Goal: Information Seeking & Learning: Learn about a topic

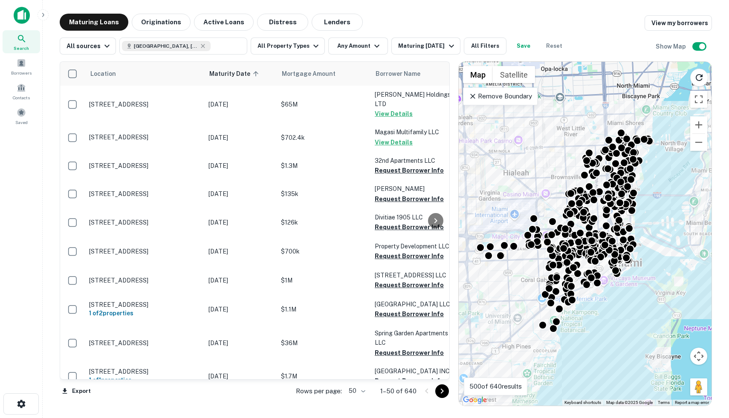
click at [28, 14] on img at bounding box center [22, 15] width 16 height 17
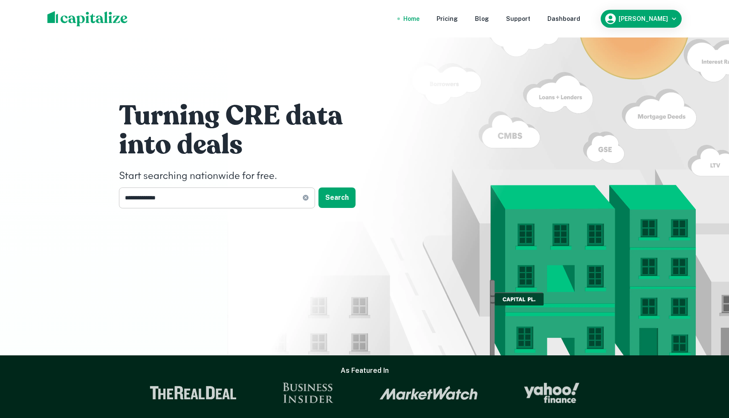
click at [180, 205] on input "**********" at bounding box center [210, 198] width 183 height 21
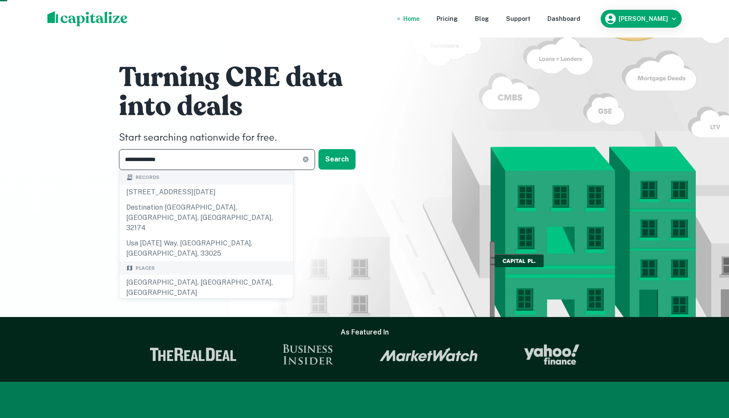
scroll to position [36, 0]
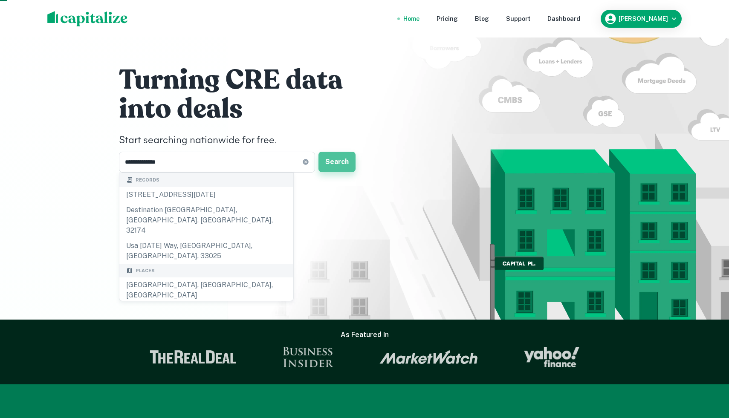
click at [345, 162] on button "Search" at bounding box center [336, 162] width 37 height 20
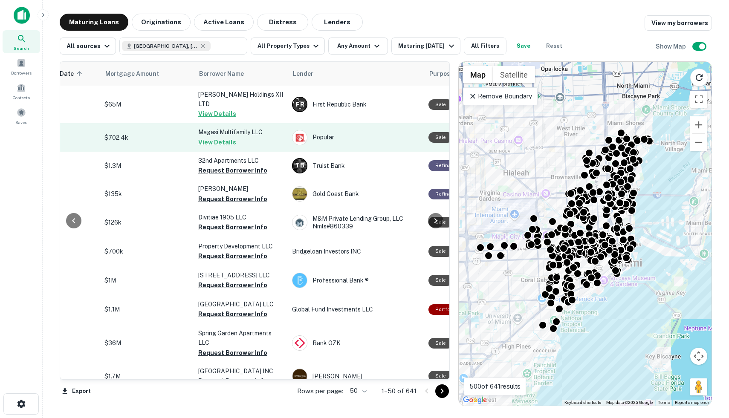
scroll to position [0, 185]
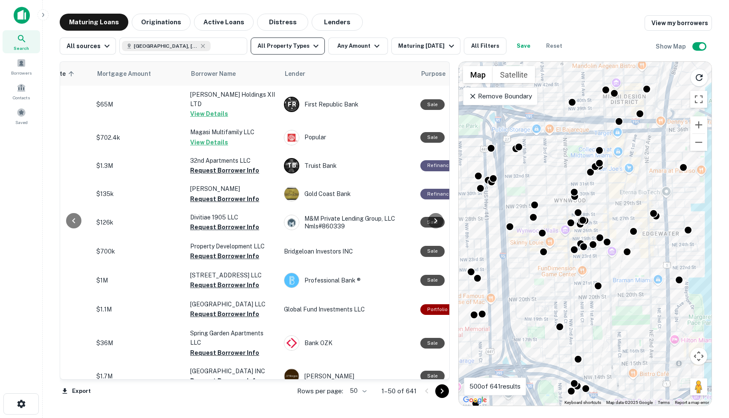
click at [305, 50] on button "All Property Types" at bounding box center [288, 46] width 74 height 17
click at [508, 228] on div at bounding box center [509, 226] width 9 height 9
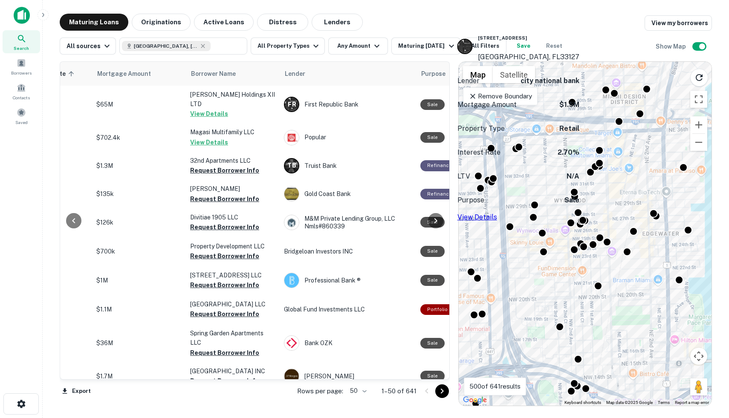
click at [497, 213] on link "View Details" at bounding box center [477, 217] width 40 height 8
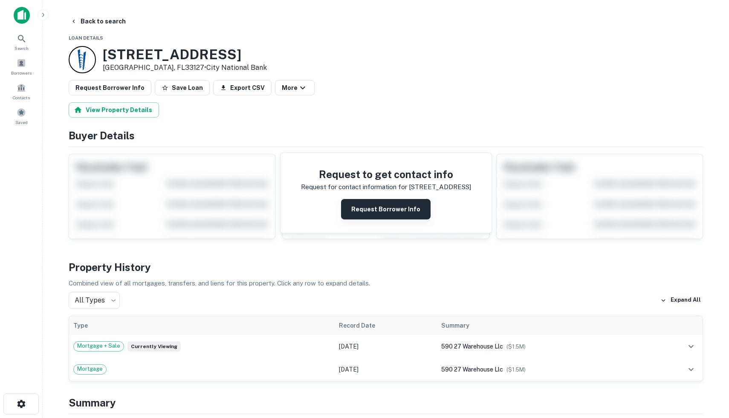
click at [379, 209] on button "Request Borrower Info" at bounding box center [385, 209] width 89 height 20
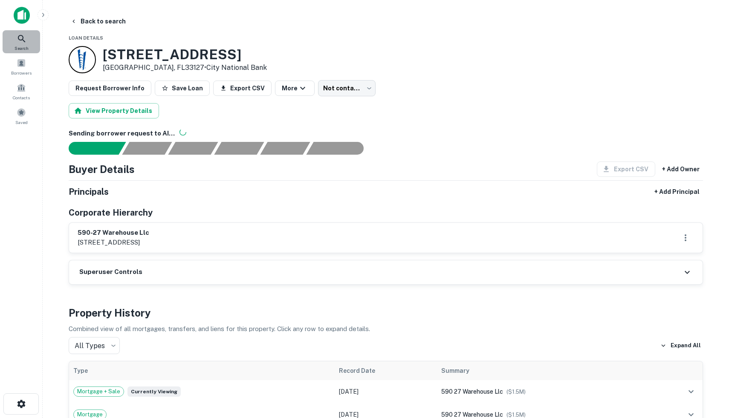
click at [16, 41] on div "Search" at bounding box center [22, 41] width 38 height 23
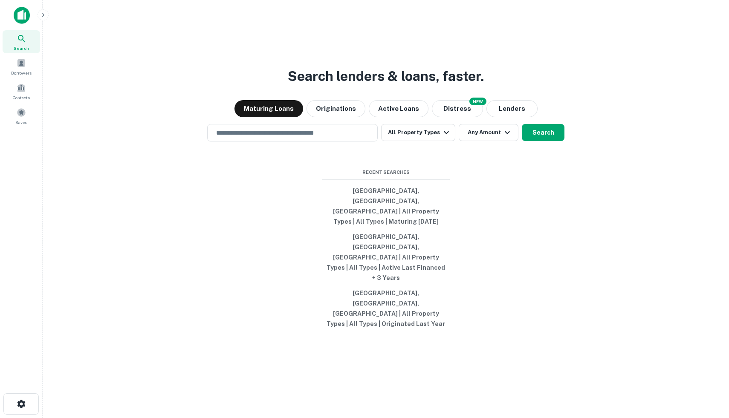
click at [279, 159] on div "Search lenders & loans, faster. Maturing Loans Originations Active Loans NEW Di…" at bounding box center [385, 229] width 672 height 418
click at [279, 138] on input "text" at bounding box center [292, 133] width 163 height 10
type input "**********"
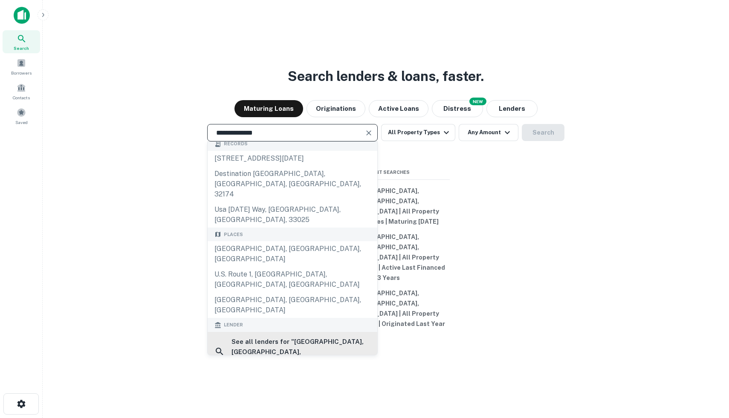
scroll to position [6, 0]
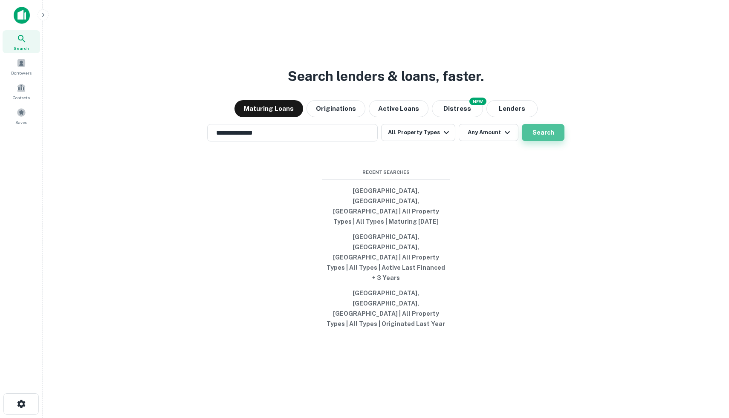
click at [532, 141] on button "Search" at bounding box center [543, 132] width 43 height 17
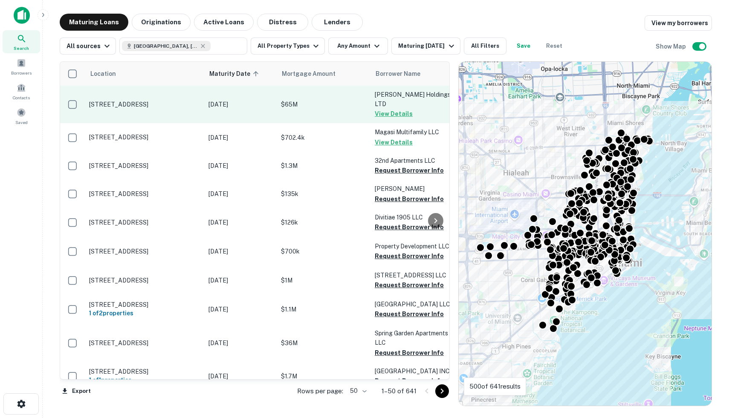
click at [248, 101] on p "[DATE]" at bounding box center [240, 104] width 64 height 9
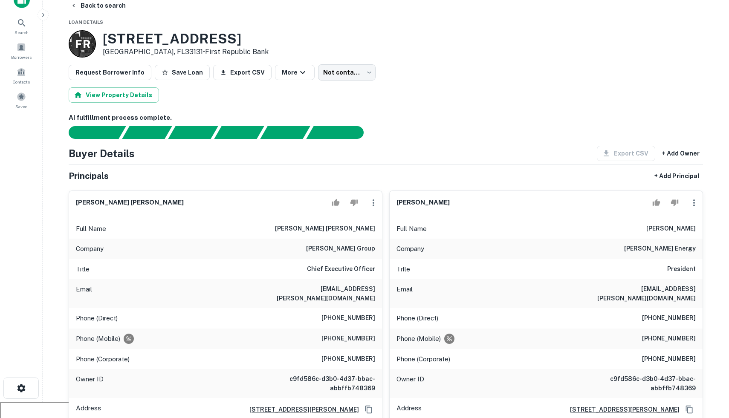
scroll to position [19, 0]
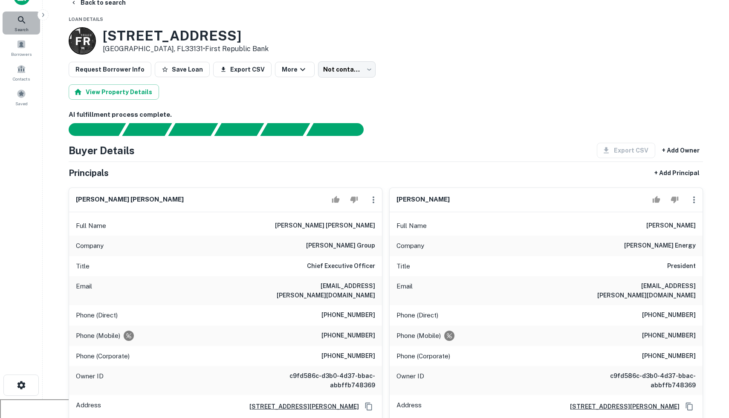
click at [28, 23] on div "Search" at bounding box center [22, 23] width 38 height 23
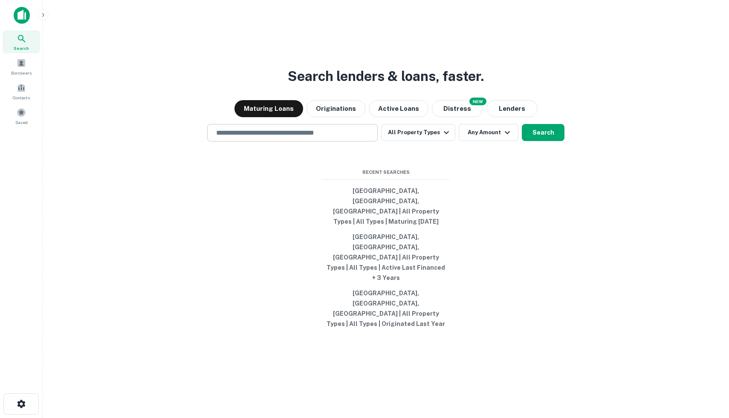
click at [310, 141] on div "​" at bounding box center [292, 132] width 170 height 17
click at [353, 229] on button "Miami, FL, USA | All Property Types | All Types | Maturing In 1 Year" at bounding box center [386, 206] width 128 height 46
type input "**********"
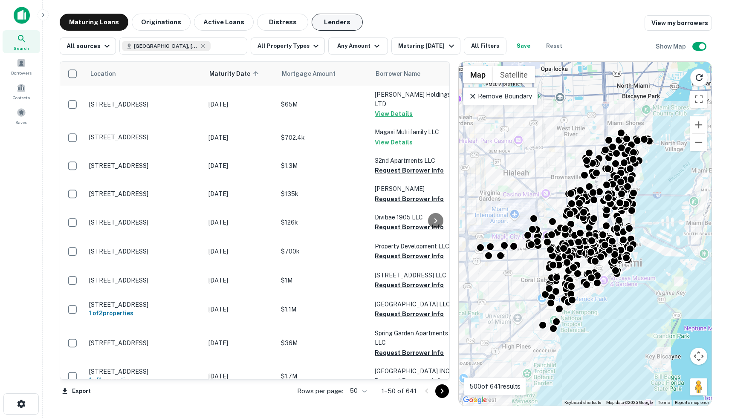
click at [335, 26] on button "Lenders" at bounding box center [337, 22] width 51 height 17
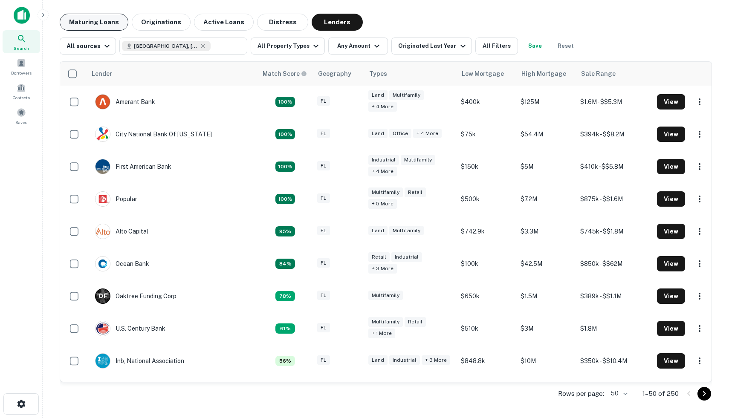
click at [87, 29] on button "Maturing Loans" at bounding box center [94, 22] width 69 height 17
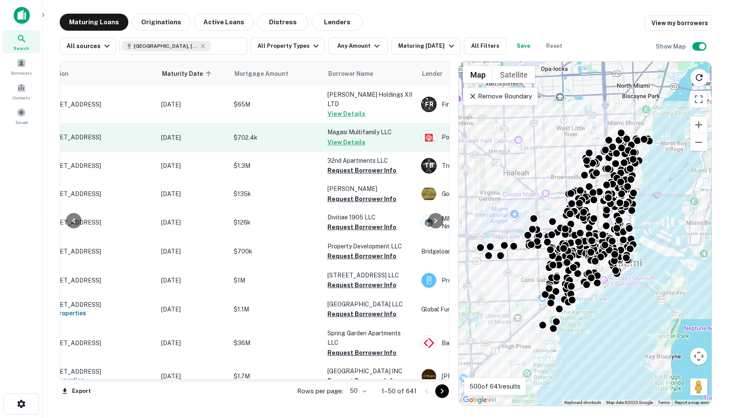
scroll to position [0, 52]
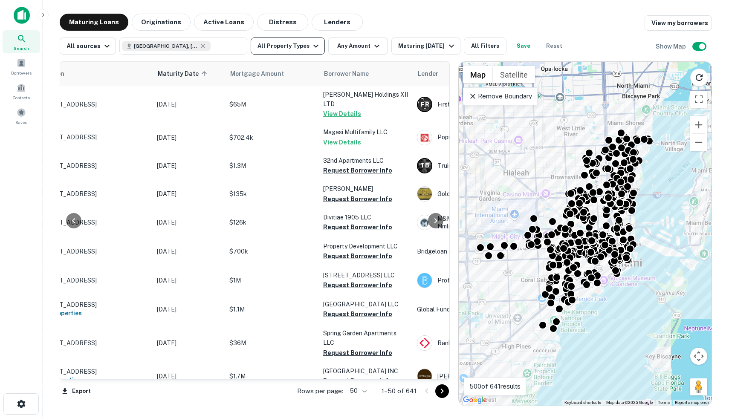
click at [302, 49] on button "All Property Types" at bounding box center [288, 46] width 74 height 17
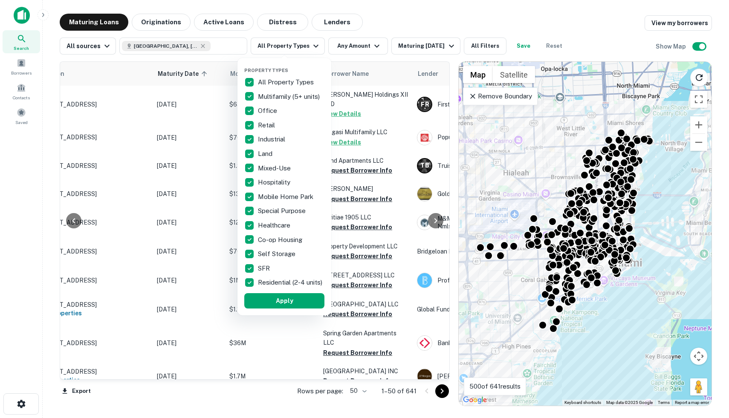
click at [208, 149] on div at bounding box center [364, 209] width 729 height 418
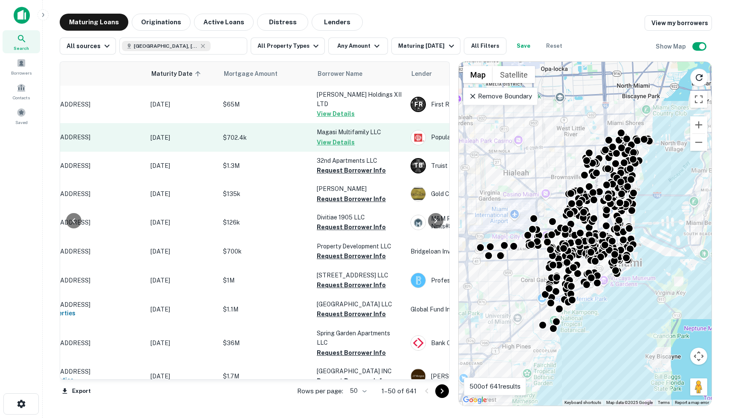
scroll to position [0, 0]
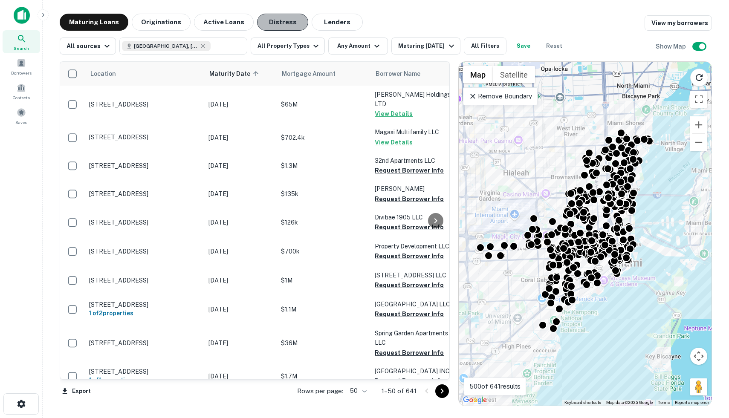
click at [258, 23] on button "Distress" at bounding box center [282, 22] width 51 height 17
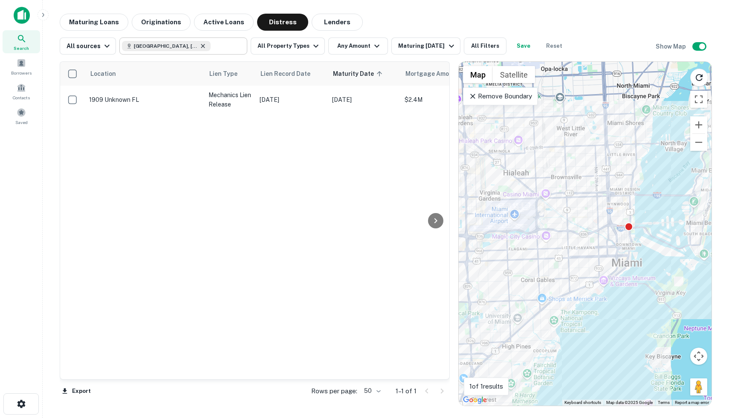
click at [199, 46] on icon at bounding box center [202, 46] width 7 height 7
type input "**********"
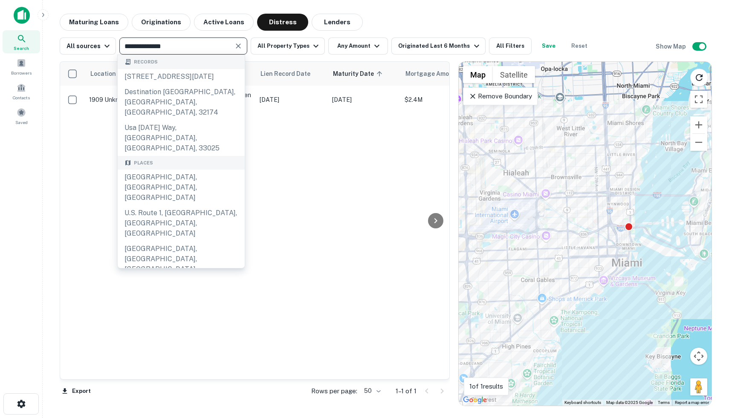
click at [237, 48] on icon "Clear" at bounding box center [238, 46] width 9 height 9
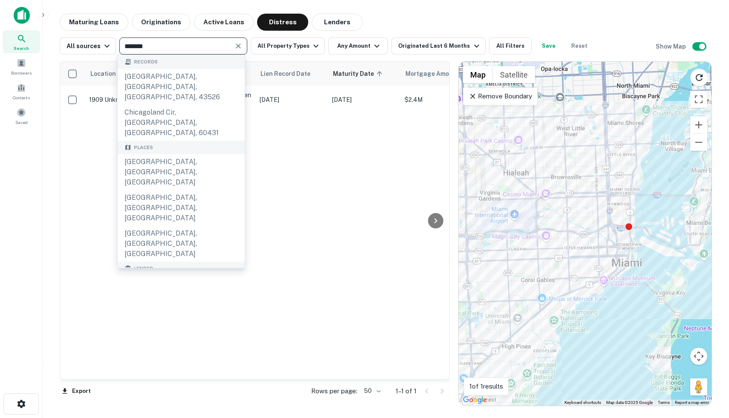
type input "*******"
click at [183, 309] on div "city of chicago" at bounding box center [189, 315] width 95 height 13
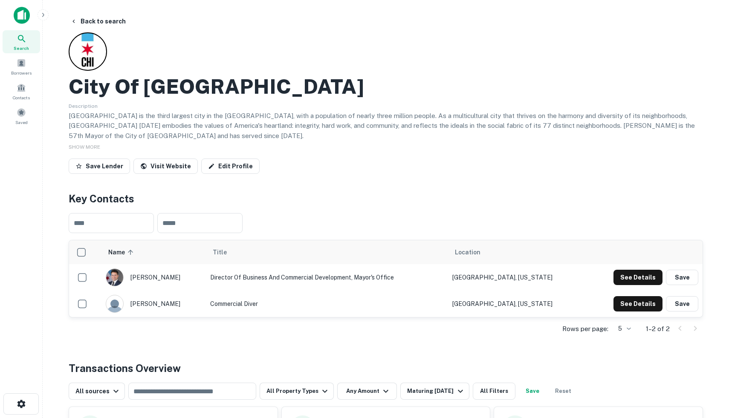
click at [23, 43] on icon at bounding box center [22, 39] width 10 height 10
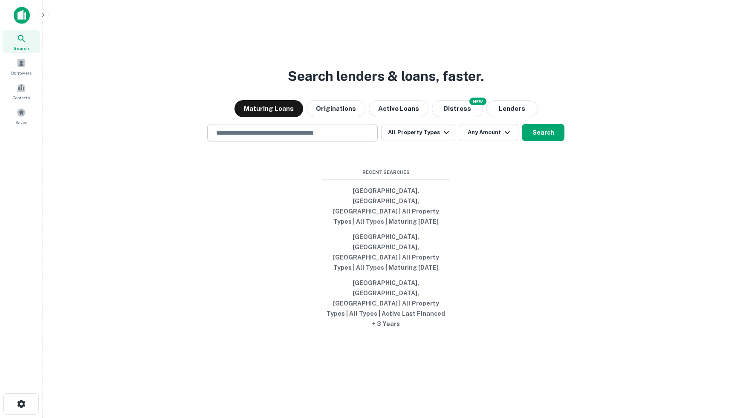
click at [242, 138] on input "text" at bounding box center [292, 133] width 163 height 10
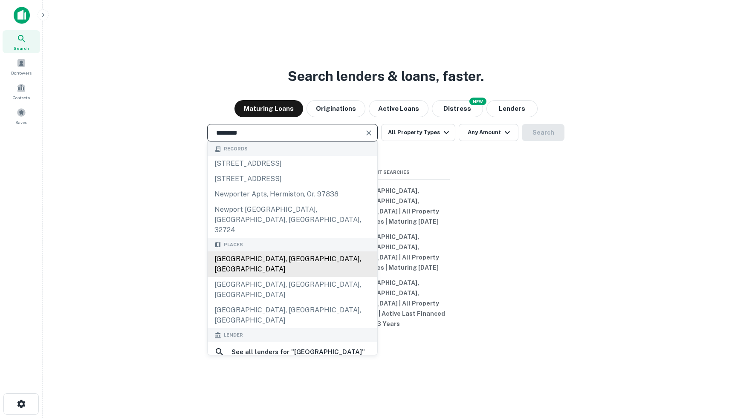
click at [271, 277] on div "Newport Beach, CA, USA" at bounding box center [293, 264] width 170 height 26
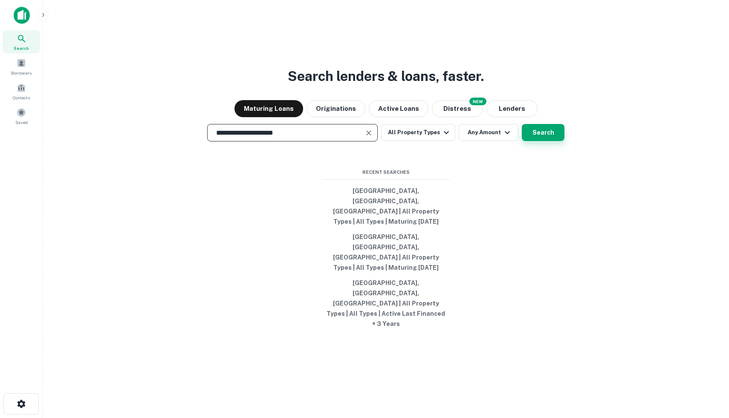
type input "**********"
click at [554, 141] on button "Search" at bounding box center [543, 132] width 43 height 17
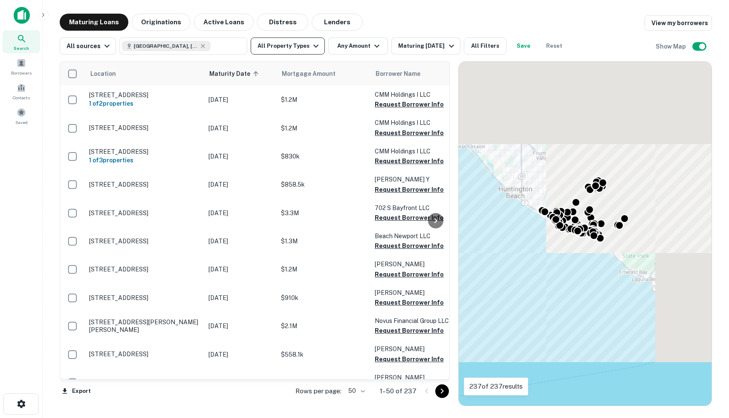
click at [311, 47] on icon "button" at bounding box center [316, 46] width 10 height 10
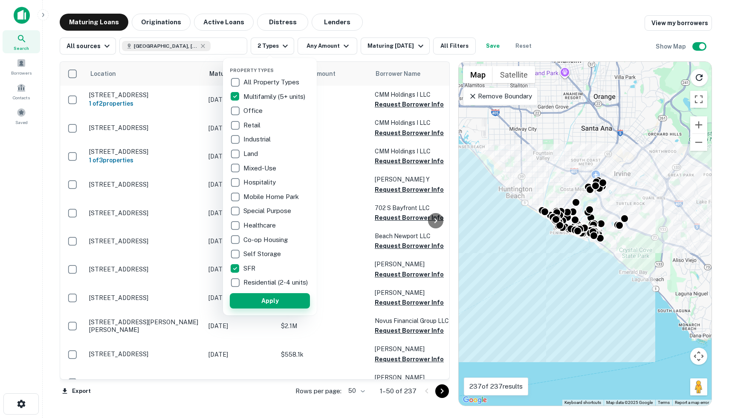
click at [291, 304] on button "Apply" at bounding box center [270, 300] width 80 height 15
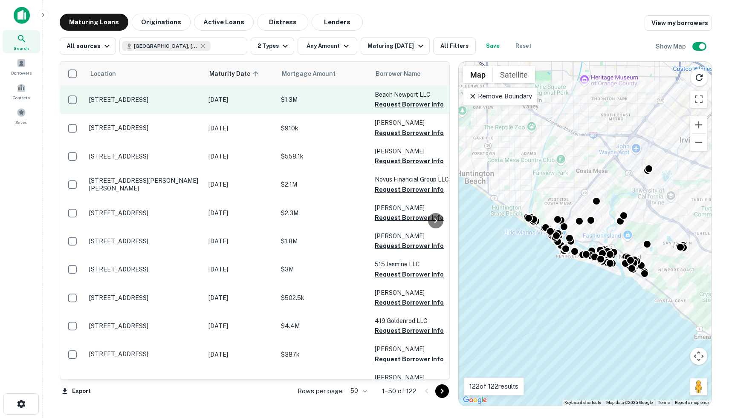
click at [301, 98] on p "$1.3M" at bounding box center [323, 99] width 85 height 9
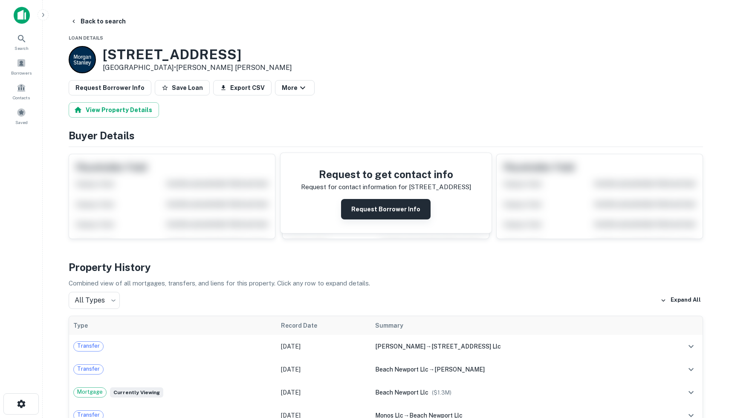
click at [381, 211] on button "Request Borrower Info" at bounding box center [385, 209] width 89 height 20
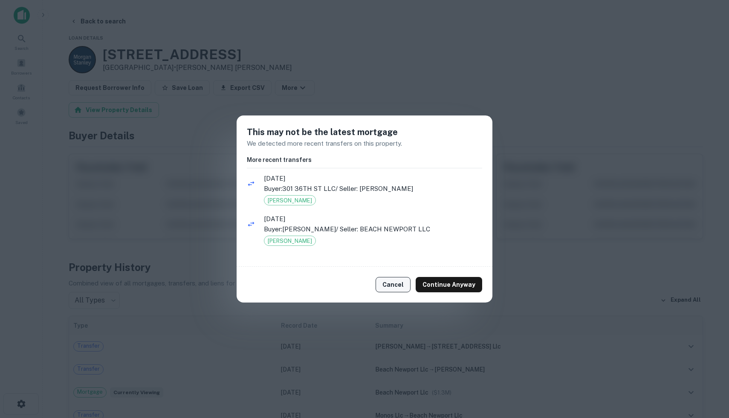
click at [394, 286] on button "Cancel" at bounding box center [392, 284] width 35 height 15
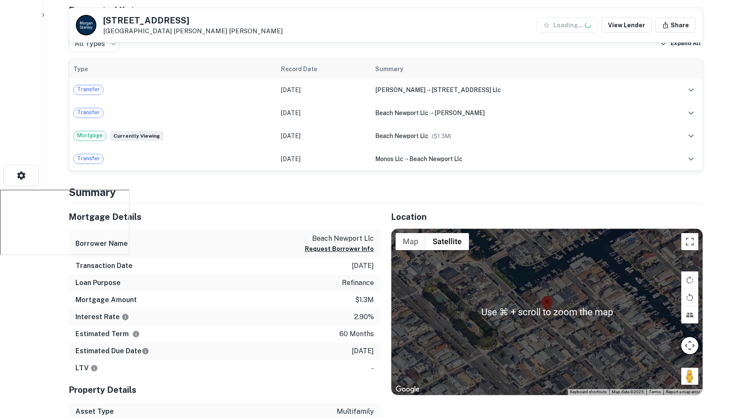
scroll to position [260, 0]
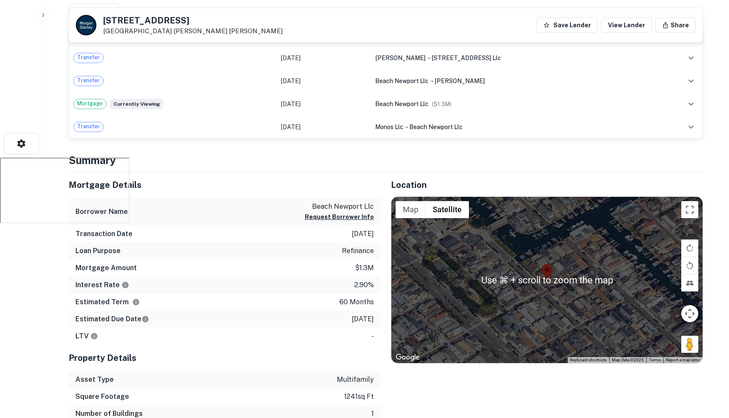
click at [528, 291] on div at bounding box center [546, 280] width 311 height 166
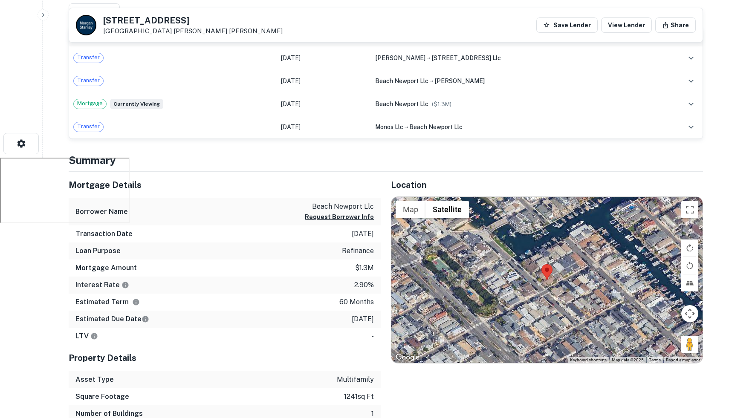
click at [486, 268] on div at bounding box center [546, 280] width 311 height 166
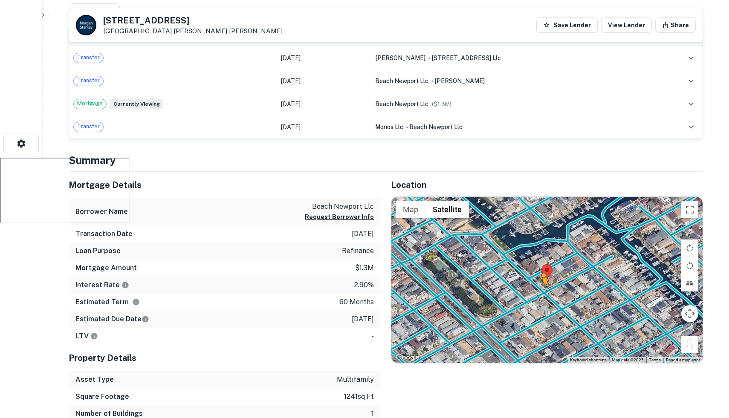
drag, startPoint x: 691, startPoint y: 346, endPoint x: 539, endPoint y: 291, distance: 161.4
click at [539, 291] on div "To activate drag with keyboard, press Alt + Enter. Once in keyboard drag state,…" at bounding box center [546, 280] width 311 height 166
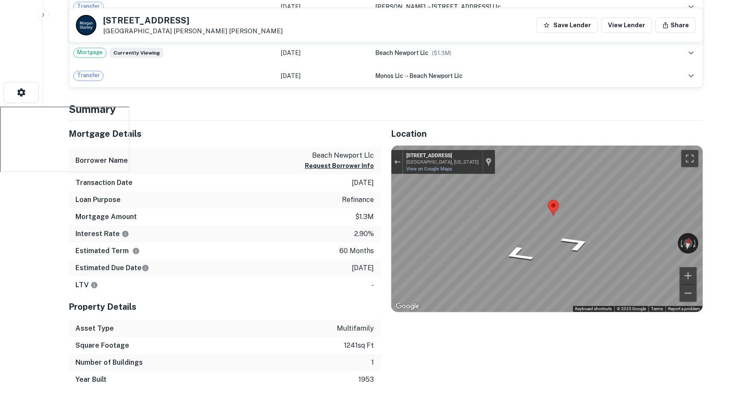
scroll to position [311, 0]
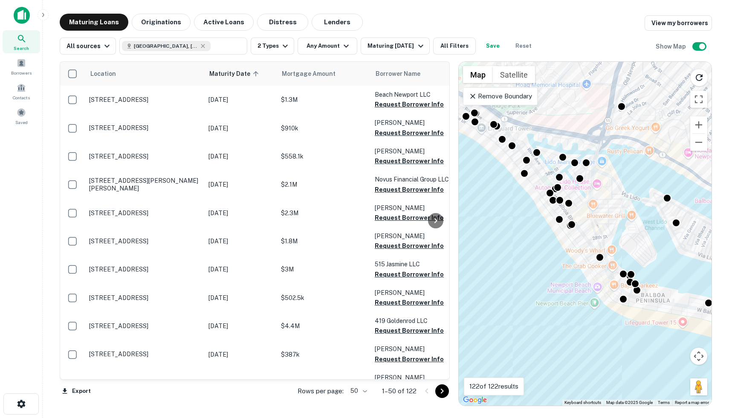
drag, startPoint x: 551, startPoint y: 231, endPoint x: 525, endPoint y: 300, distance: 72.7
click at [525, 300] on div "To activate drag with keyboard, press Alt + Enter. Once in keyboard drag state,…" at bounding box center [585, 234] width 253 height 344
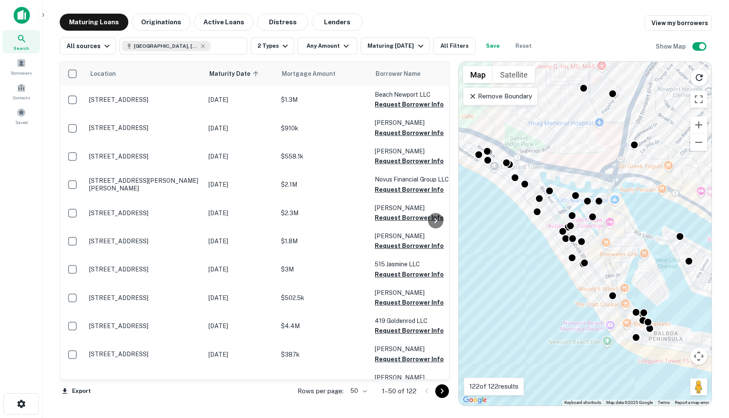
drag, startPoint x: 517, startPoint y: 268, endPoint x: 529, endPoint y: 301, distance: 34.9
click at [529, 301] on div "To activate drag with keyboard, press Alt + Enter. Once in keyboard drag state,…" at bounding box center [585, 234] width 253 height 344
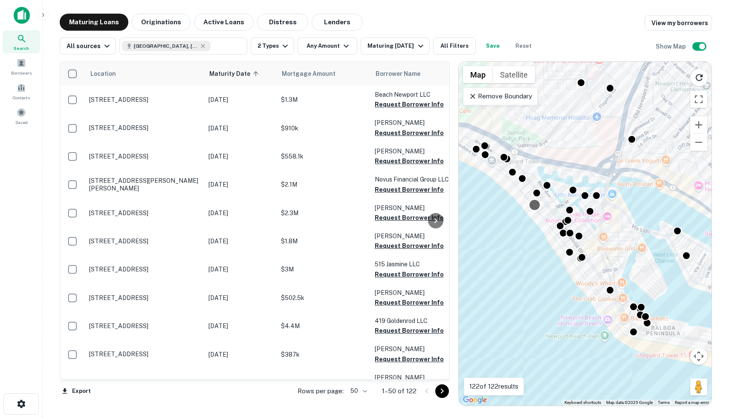
click at [532, 203] on div at bounding box center [534, 205] width 12 height 12
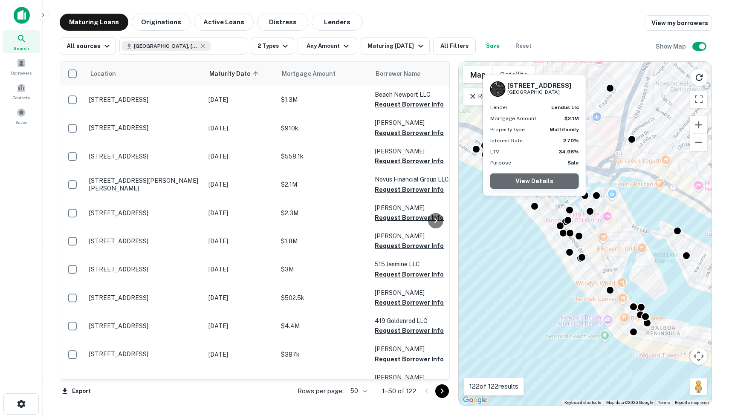
click at [533, 184] on link "View Details" at bounding box center [534, 180] width 89 height 15
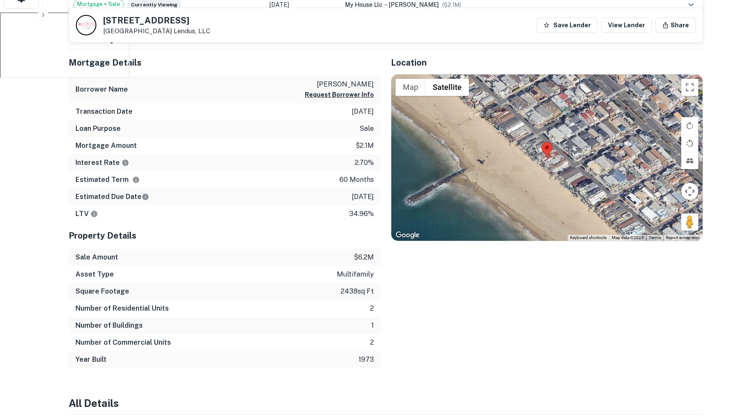
scroll to position [406, 0]
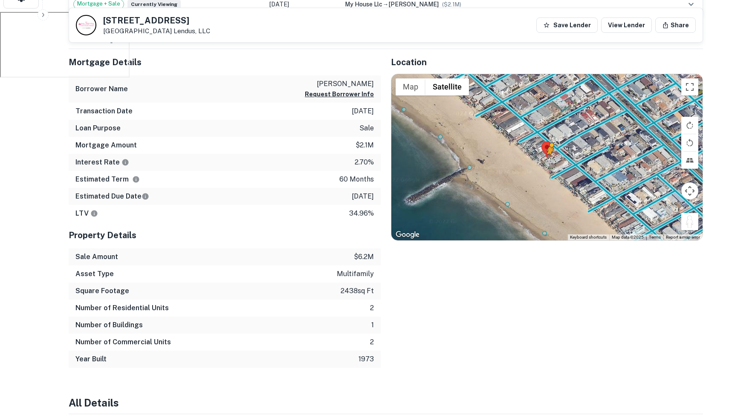
drag, startPoint x: 693, startPoint y: 225, endPoint x: 550, endPoint y: 163, distance: 156.1
click at [550, 163] on div "To activate drag with keyboard, press Alt + Enter. Once in keyboard drag state,…" at bounding box center [546, 157] width 311 height 166
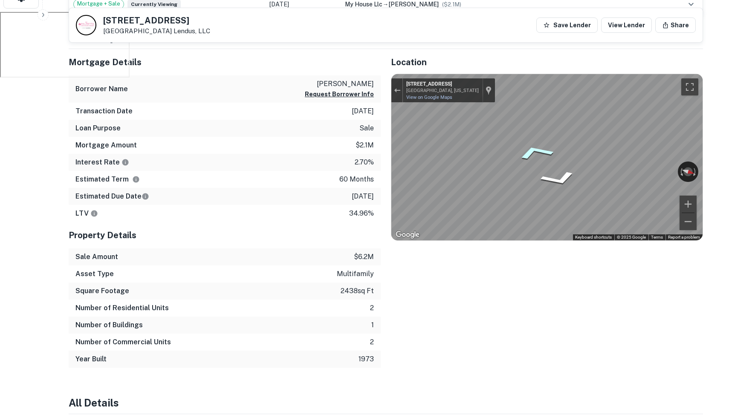
click at [542, 153] on icon "Go Southwest, 39th St" at bounding box center [535, 152] width 62 height 24
click at [371, 196] on div "Mortgage Details Borrower Name [PERSON_NAME] Request Borrower Info Transaction …" at bounding box center [380, 208] width 644 height 319
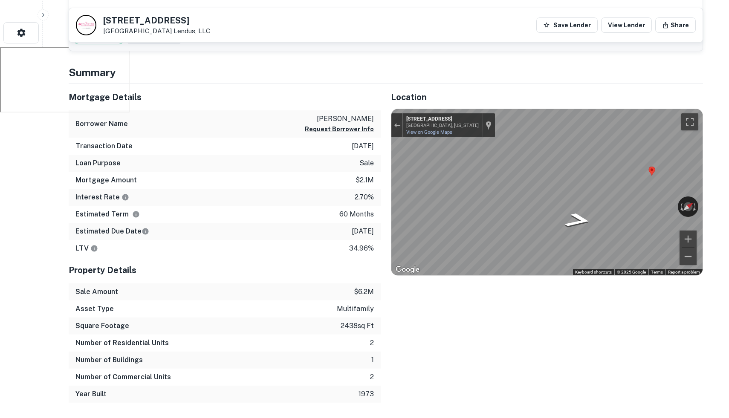
scroll to position [378, 0]
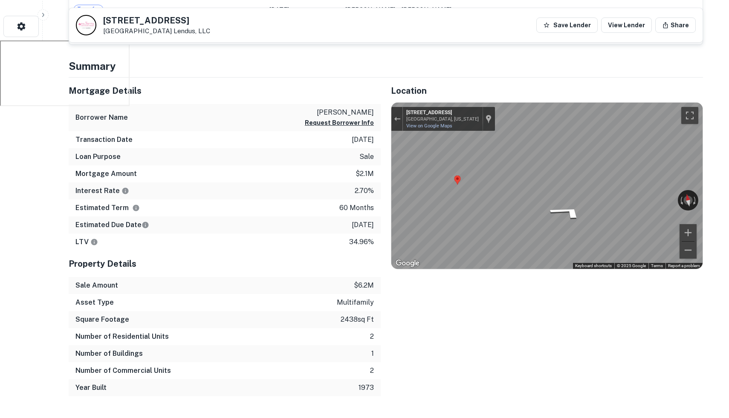
click at [459, 236] on div "Map" at bounding box center [546, 186] width 311 height 166
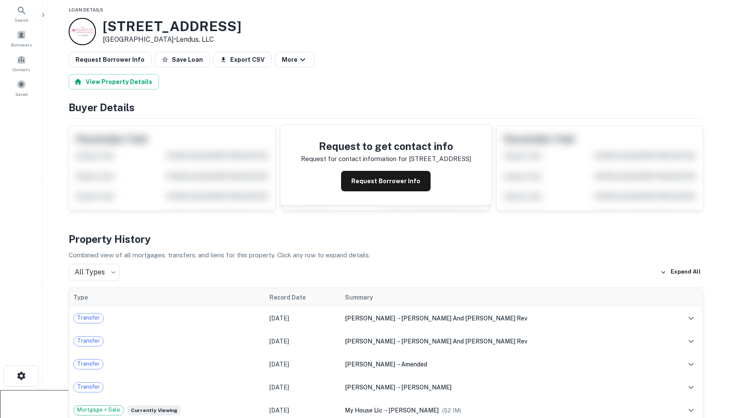
scroll to position [0, 0]
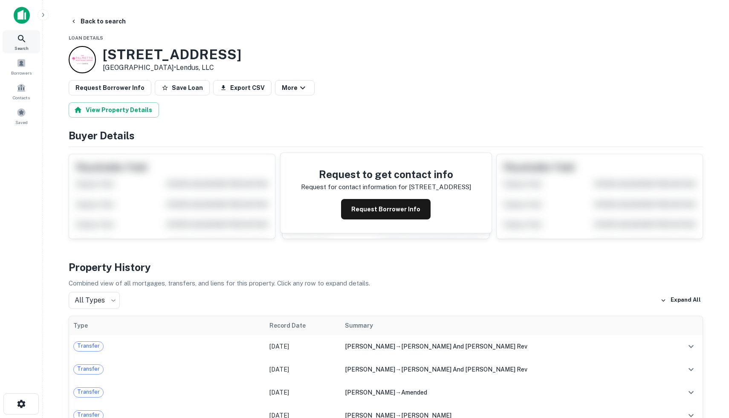
click at [26, 51] on span "Search" at bounding box center [21, 48] width 14 height 7
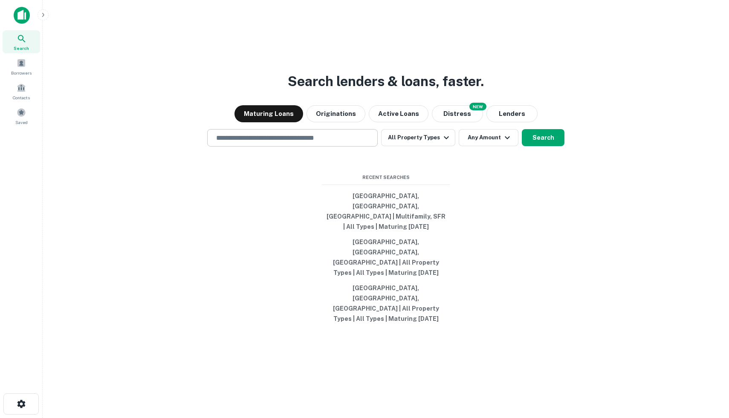
click at [317, 147] on div "​" at bounding box center [292, 137] width 170 height 17
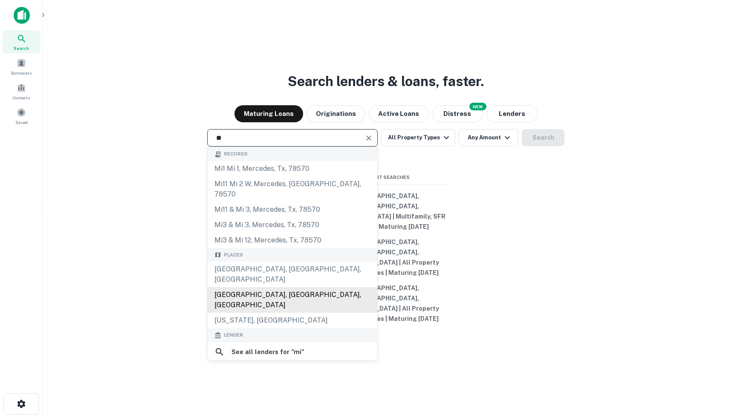
click at [278, 303] on div "[GEOGRAPHIC_DATA], [GEOGRAPHIC_DATA], [GEOGRAPHIC_DATA]" at bounding box center [293, 300] width 170 height 26
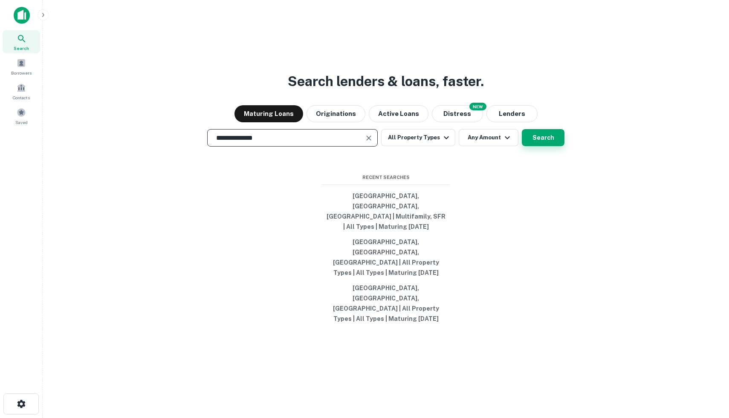
type input "**********"
click at [530, 146] on button "Search" at bounding box center [543, 137] width 43 height 17
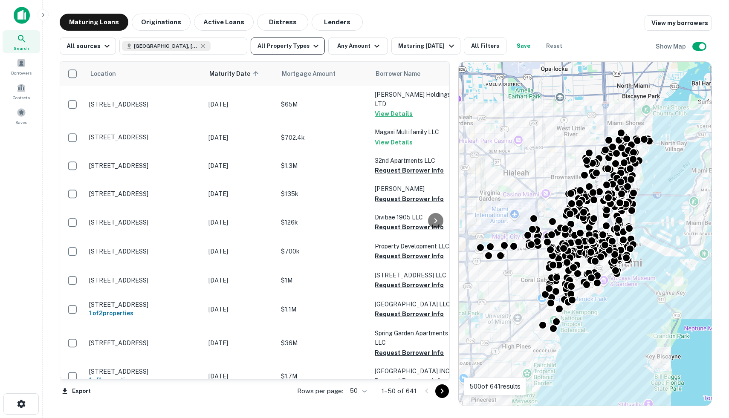
click at [299, 45] on button "All Property Types" at bounding box center [288, 46] width 74 height 17
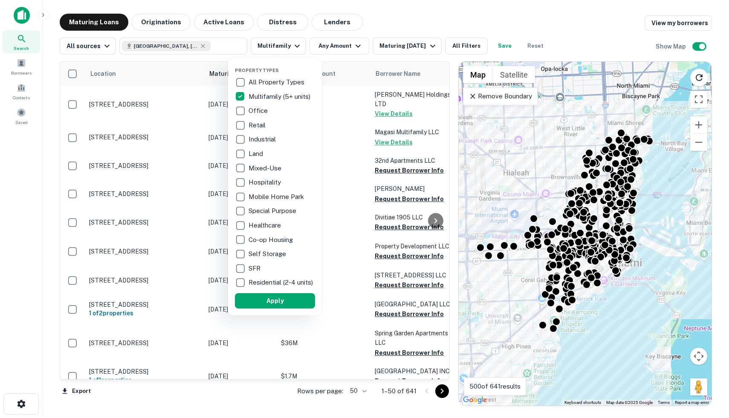
click at [336, 46] on div at bounding box center [364, 209] width 729 height 418
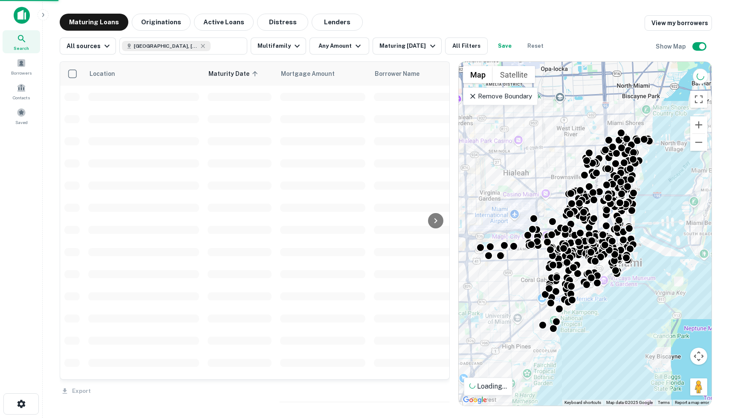
click at [355, 43] on div at bounding box center [364, 209] width 729 height 418
click at [354, 44] on icon "button" at bounding box center [358, 46] width 10 height 10
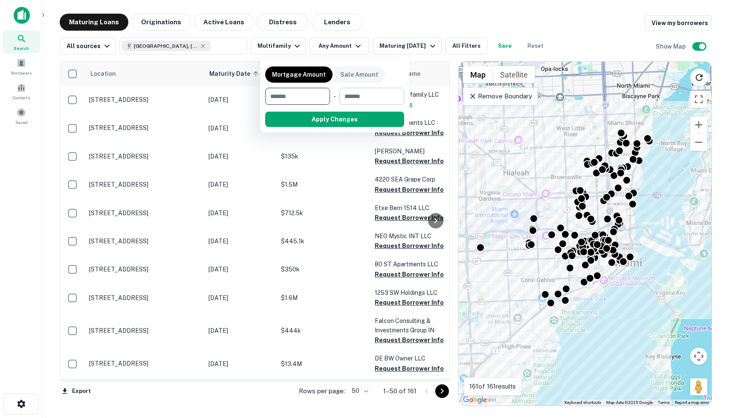
click at [365, 101] on input "number" at bounding box center [368, 96] width 59 height 17
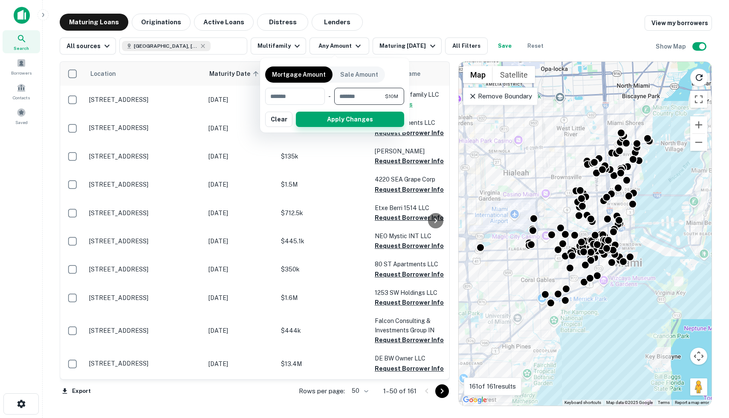
type input "********"
click at [373, 119] on button "Apply Changes" at bounding box center [350, 119] width 108 height 15
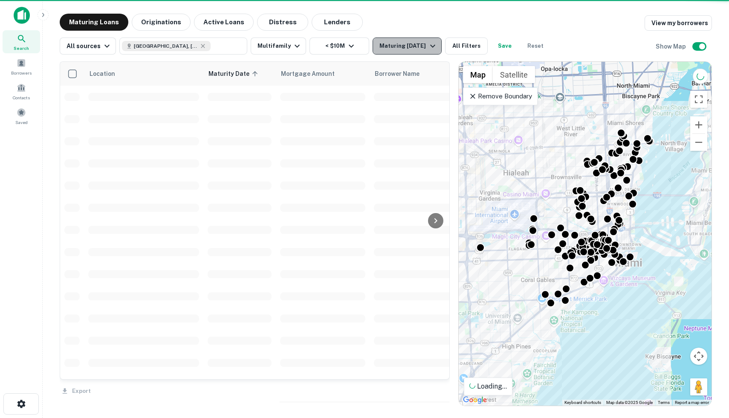
click at [427, 46] on icon "button" at bounding box center [432, 46] width 10 height 10
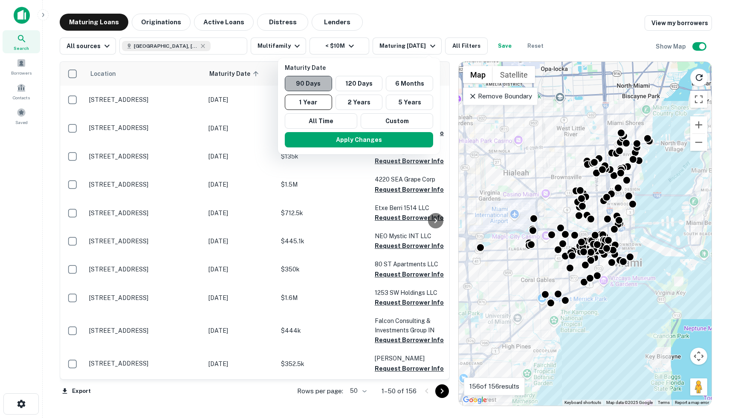
click at [321, 87] on button "90 Days" at bounding box center [308, 83] width 47 height 15
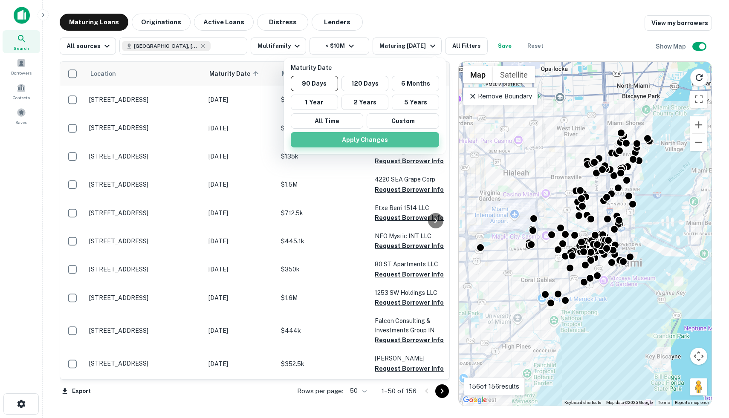
click at [397, 140] on button "Apply Changes" at bounding box center [365, 139] width 148 height 15
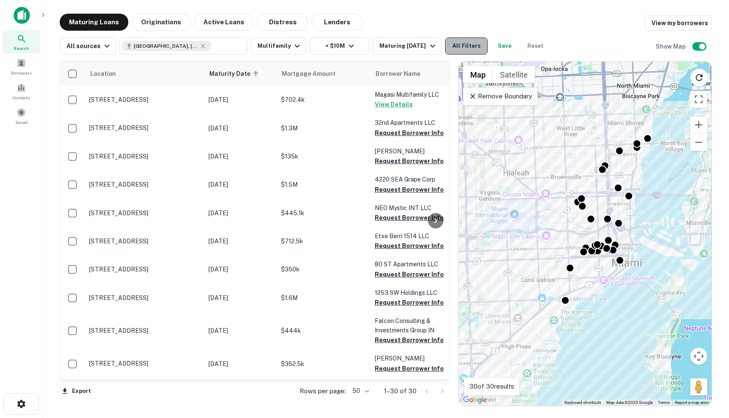
click at [466, 49] on button "All Filters" at bounding box center [466, 46] width 43 height 17
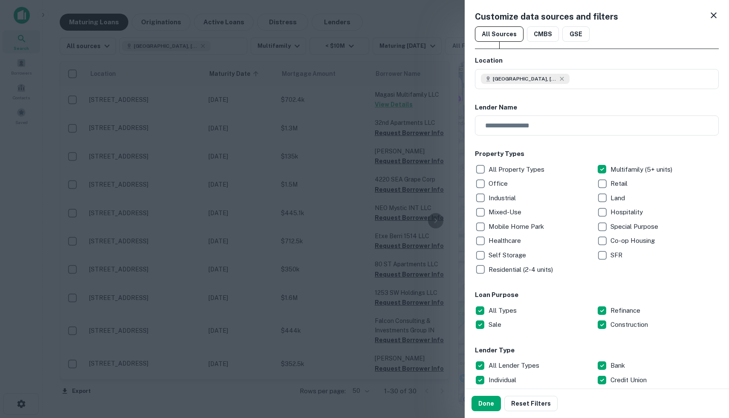
click at [713, 18] on icon at bounding box center [713, 15] width 10 height 10
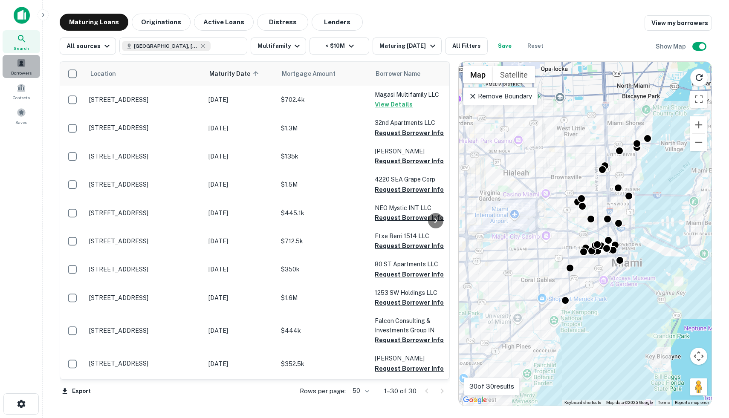
click at [20, 65] on span at bounding box center [21, 62] width 9 height 9
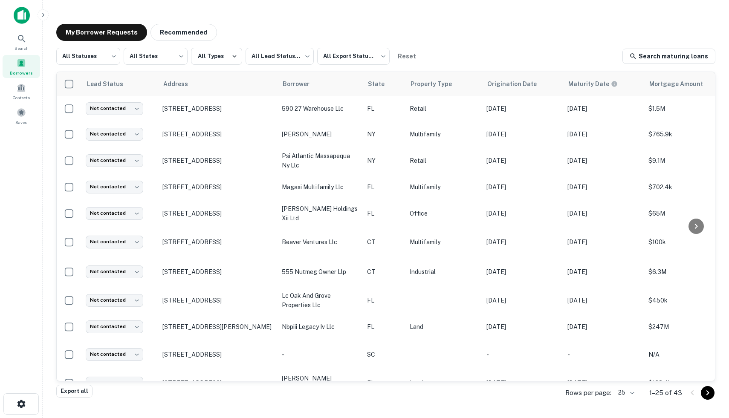
click at [0, 418] on div at bounding box center [0, 418] width 0 height 0
